Goal: Task Accomplishment & Management: Manage account settings

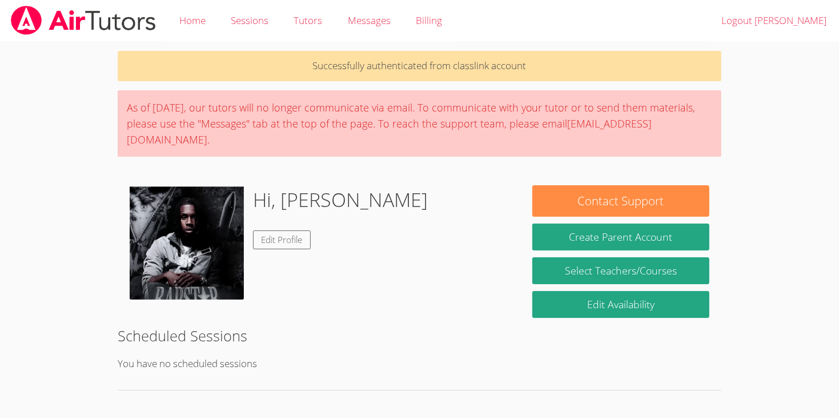
click at [89, 199] on body "Home Sessions Tutors Messages Billing Logout [PERSON_NAME] Successfully authent…" at bounding box center [419, 209] width 839 height 418
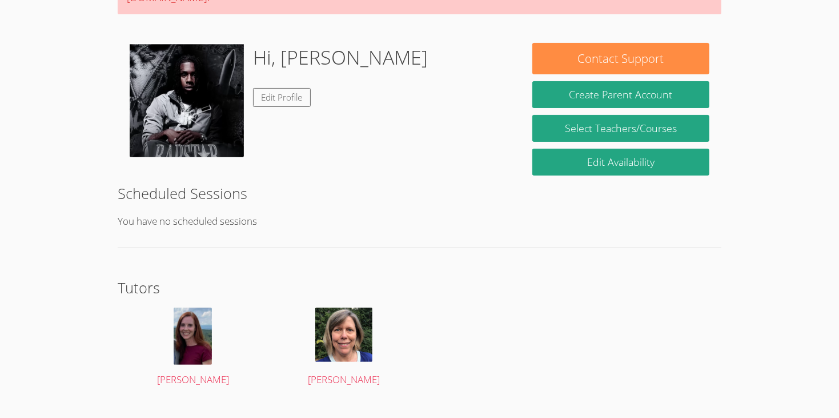
scroll to position [149, 0]
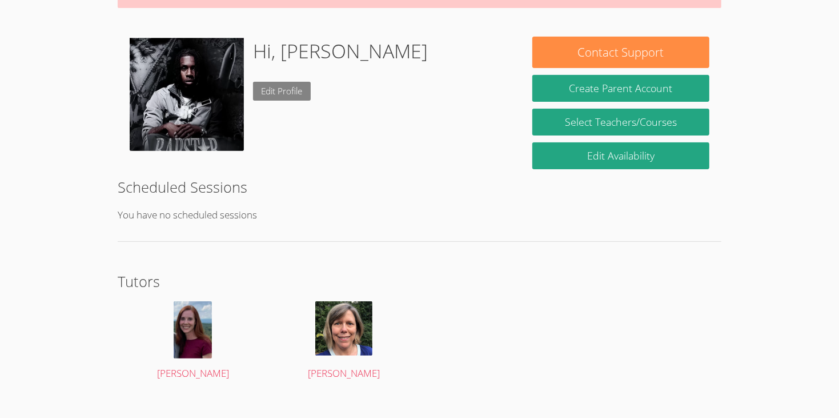
click at [266, 82] on link "Edit Profile" at bounding box center [282, 91] width 58 height 19
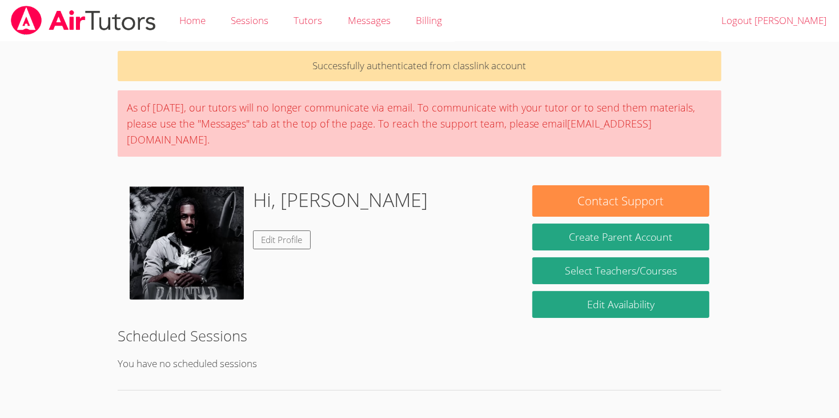
scroll to position [123, 0]
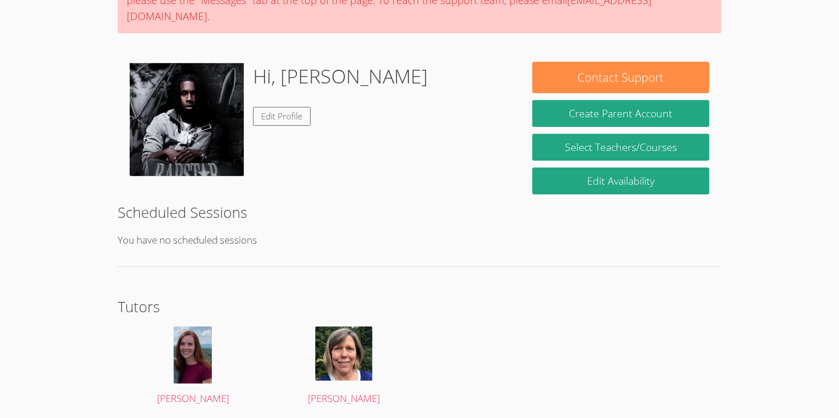
click at [76, 88] on body "Home Sessions Tutors Messages Billing Logout [PERSON_NAME] Successfully authent…" at bounding box center [419, 86] width 839 height 418
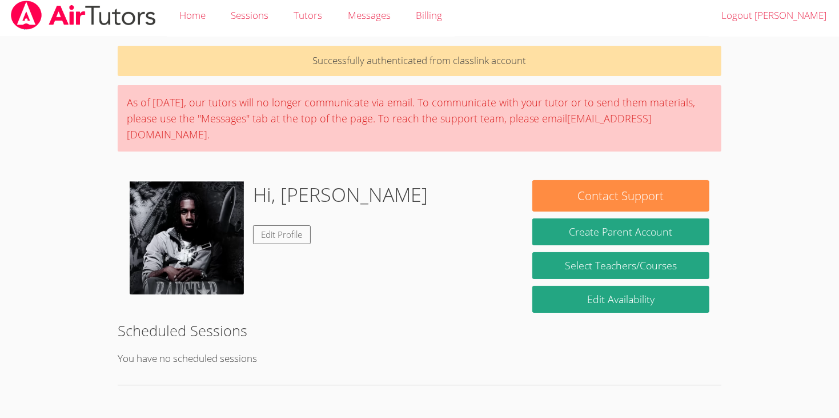
scroll to position [0, 0]
